Goal: Complete application form

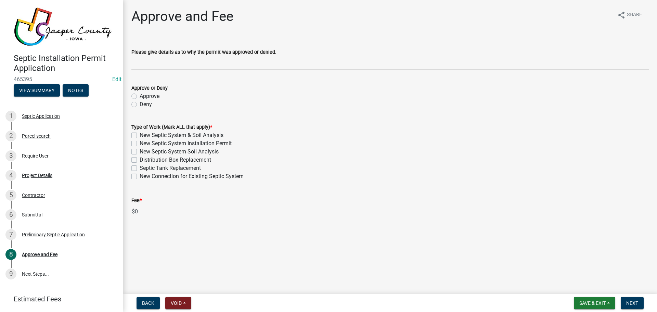
click at [140, 97] on label "Approve" at bounding box center [150, 96] width 20 height 8
click at [140, 97] on input "Approve" at bounding box center [142, 94] width 4 height 4
radio input "true"
click at [140, 143] on label "New Septic System Installation Permit" at bounding box center [186, 143] width 92 height 8
click at [140, 143] on input "New Septic System Installation Permit" at bounding box center [142, 141] width 4 height 4
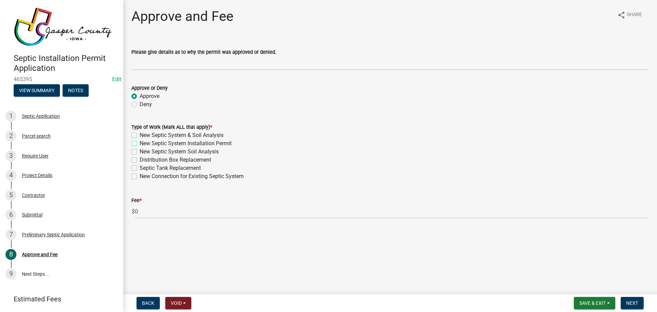
checkbox input "true"
checkbox input "false"
checkbox input "true"
checkbox input "false"
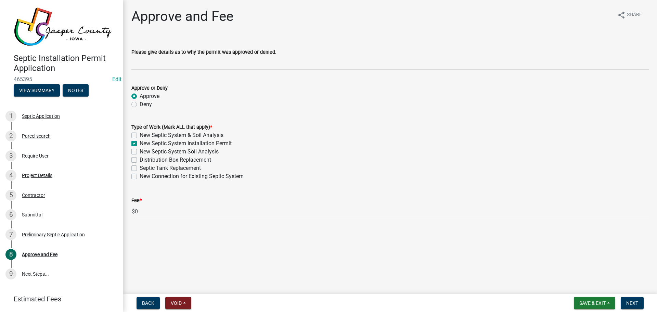
checkbox input "false"
click at [631, 303] on span "Next" at bounding box center [633, 302] width 12 height 5
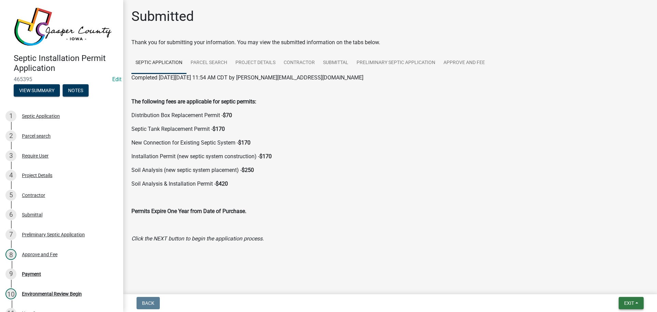
click at [635, 301] on button "Exit" at bounding box center [631, 303] width 25 height 12
click at [613, 285] on button "Save & Exit" at bounding box center [616, 285] width 55 height 16
